Goal: Navigation & Orientation: Find specific page/section

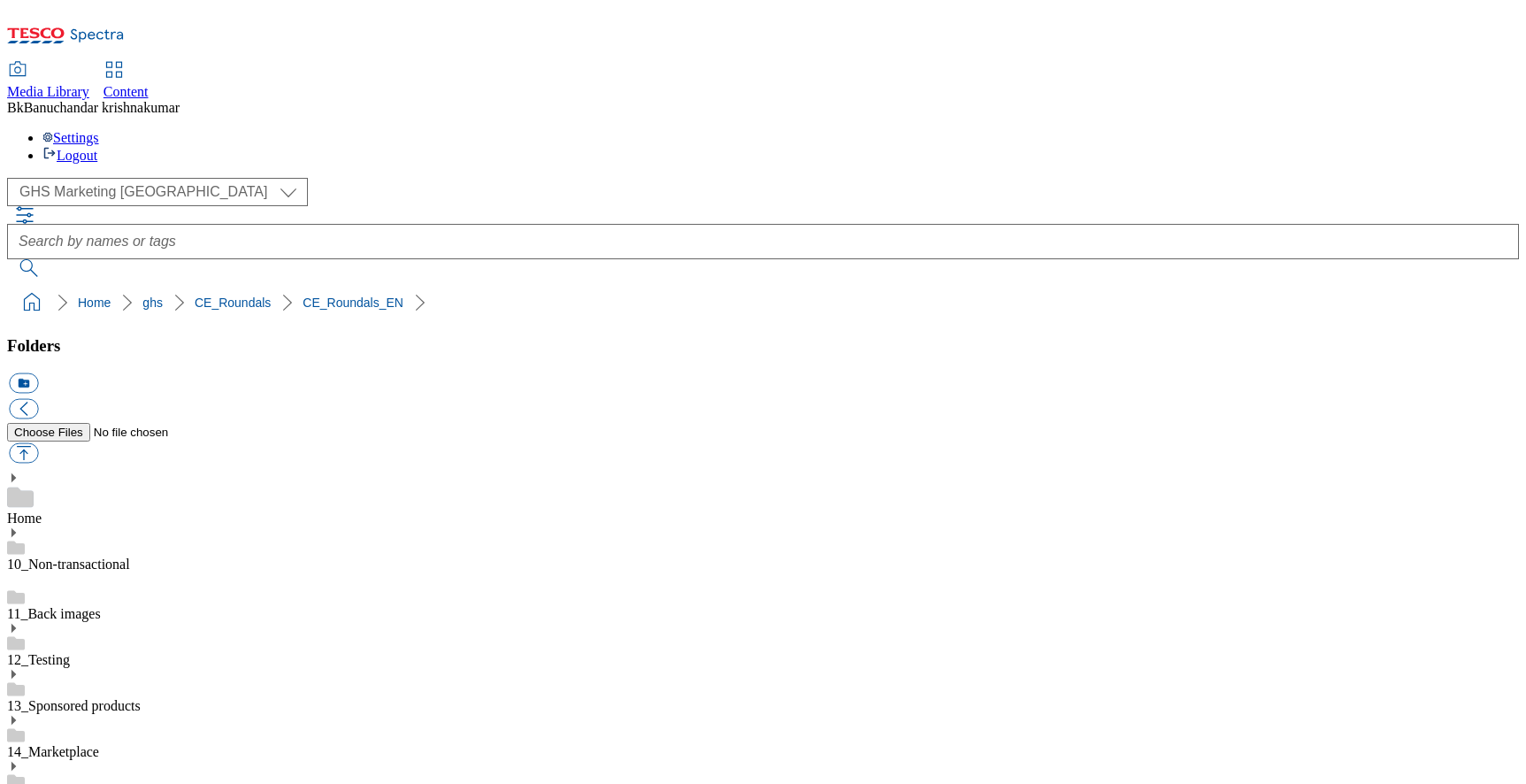
scroll to position [581, 0]
